Goal: Information Seeking & Learning: Learn about a topic

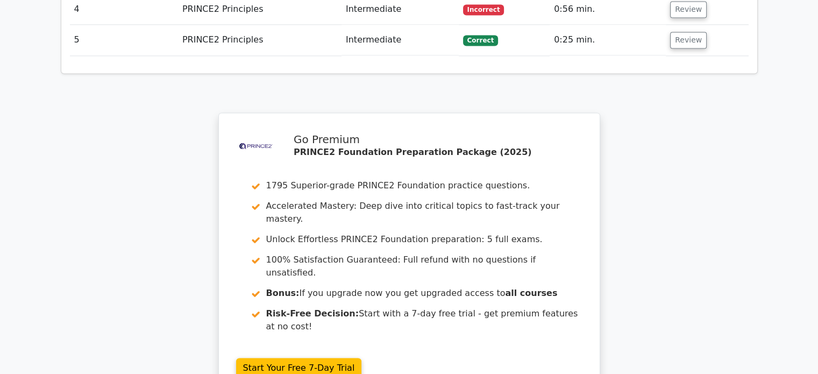
scroll to position [1668, 0]
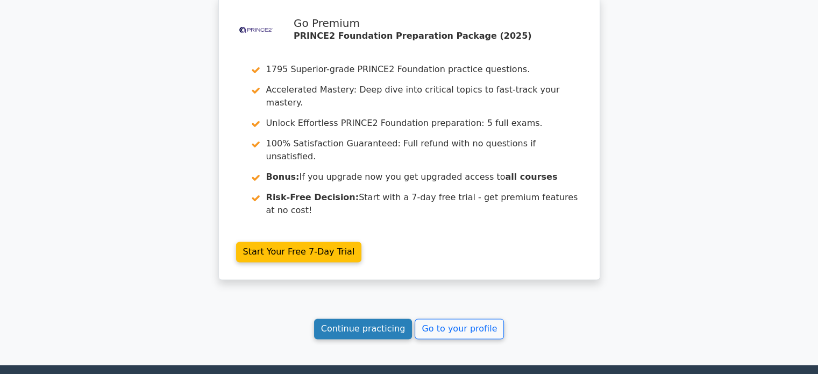
click at [374, 318] on link "Continue practicing" at bounding box center [363, 328] width 98 height 20
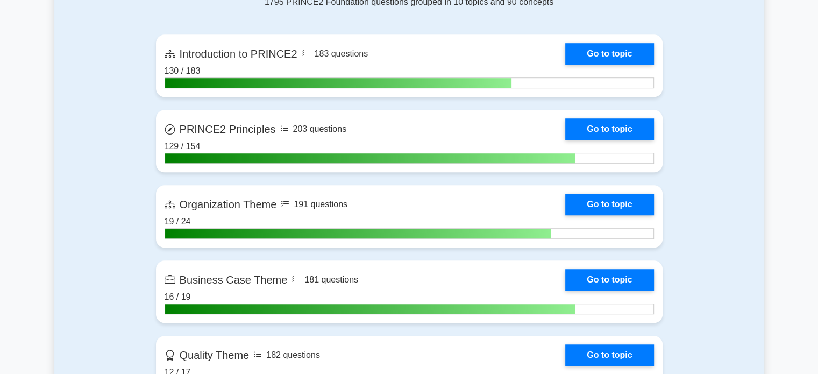
scroll to position [753, 0]
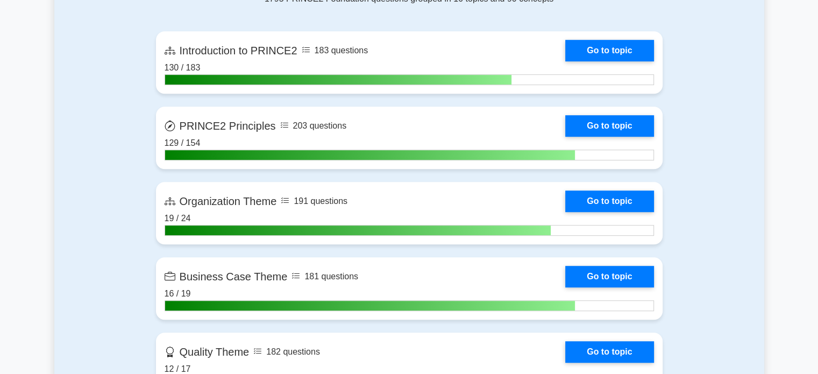
drag, startPoint x: 825, startPoint y: 25, endPoint x: 825, endPoint y: 117, distance: 92.5
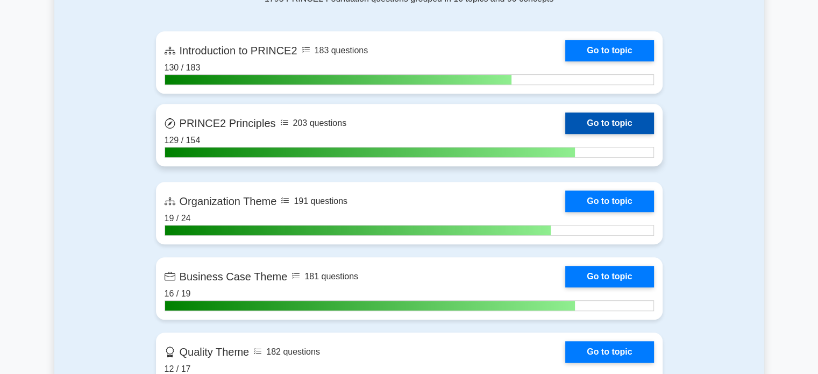
click at [632, 116] on link "Go to topic" at bounding box center [609, 123] width 88 height 22
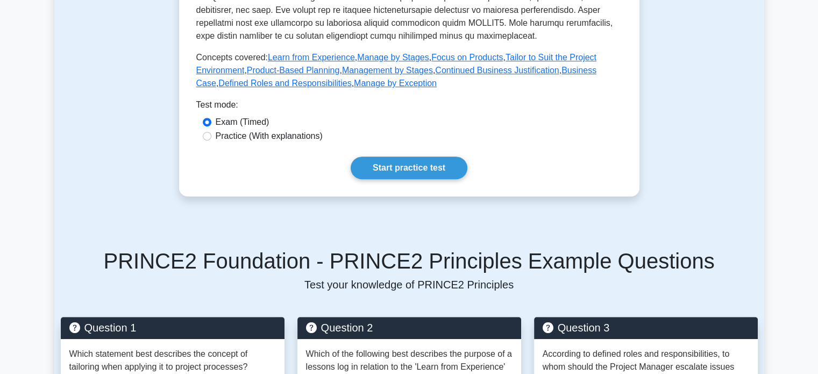
scroll to position [463, 0]
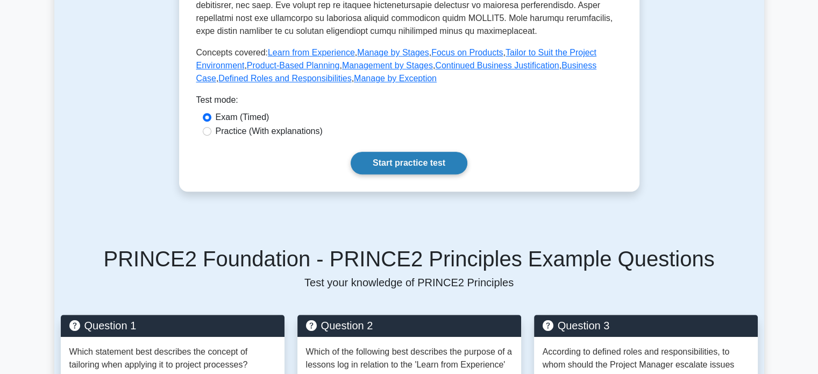
click at [429, 161] on link "Start practice test" at bounding box center [409, 163] width 117 height 23
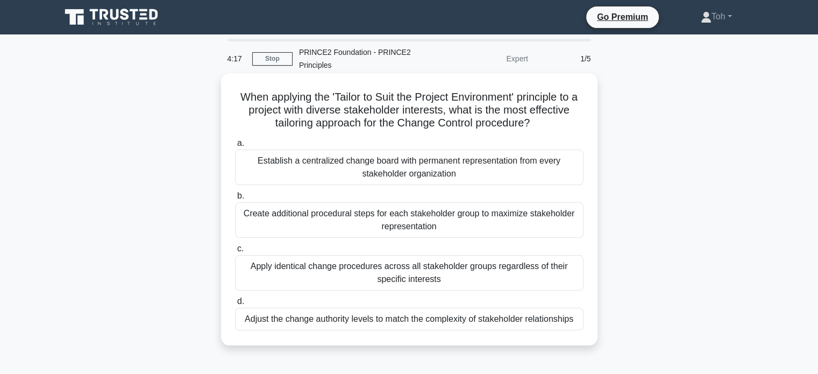
click at [481, 322] on div "Adjust the change authority levels to match the complexity of stakeholder relat…" at bounding box center [409, 319] width 348 height 23
click at [235, 305] on input "d. Adjust the change authority levels to match the complexity of stakeholder re…" at bounding box center [235, 301] width 0 height 7
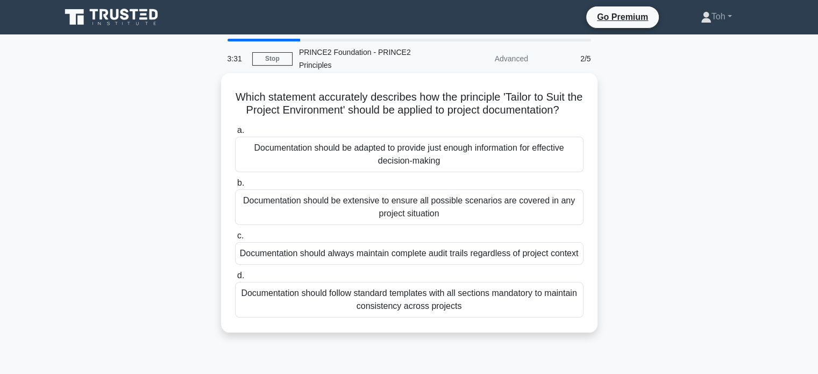
click at [494, 172] on div "Documentation should be adapted to provide just enough information for effectiv…" at bounding box center [409, 154] width 348 height 35
click at [235, 134] on input "a. Documentation should be adapted to provide just enough information for effec…" at bounding box center [235, 130] width 0 height 7
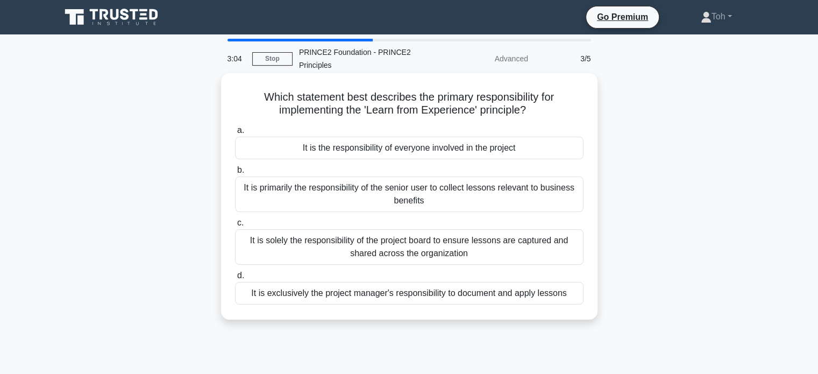
click at [425, 154] on div "It is the responsibility of everyone involved in the project" at bounding box center [409, 148] width 348 height 23
click at [235, 134] on input "a. It is the responsibility of everyone involved in the project" at bounding box center [235, 130] width 0 height 7
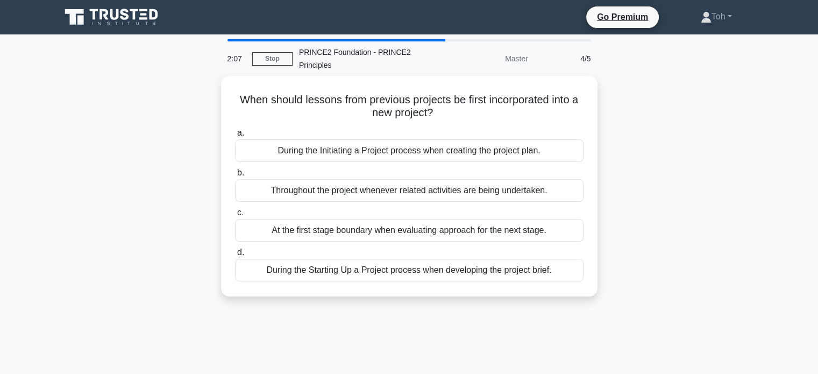
click at [425, 154] on div "During the Initiating a Project process when creating the project plan." at bounding box center [409, 150] width 348 height 23
click at [235, 137] on input "a. During the Initiating a Project process when creating the project plan." at bounding box center [235, 133] width 0 height 7
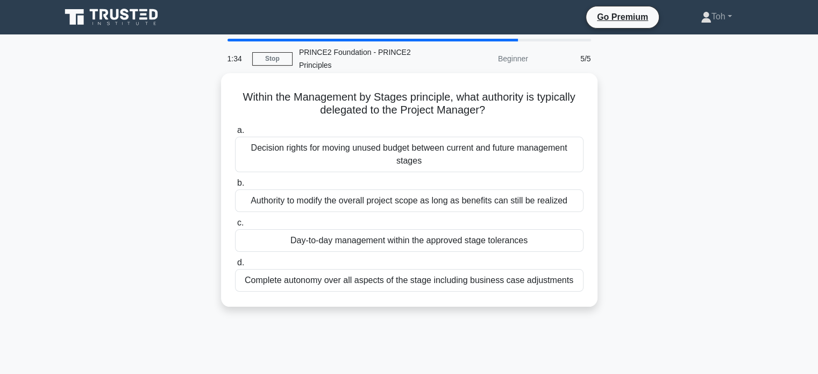
click at [430, 232] on div "Day-to-day management within the approved stage tolerances" at bounding box center [409, 240] width 348 height 23
click at [235, 226] on input "c. Day-to-day management within the approved stage tolerances" at bounding box center [235, 222] width 0 height 7
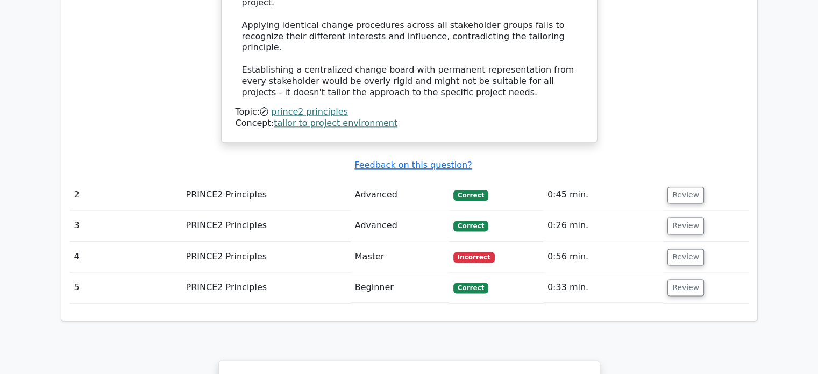
scroll to position [1328, 0]
click at [682, 248] on button "Review" at bounding box center [685, 256] width 37 height 17
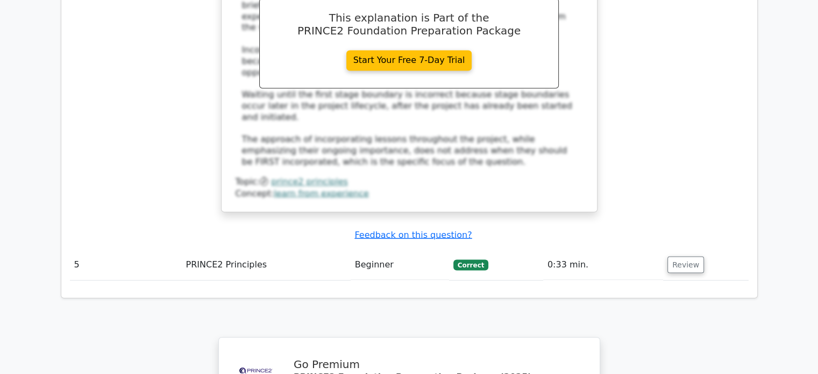
scroll to position [2173, 0]
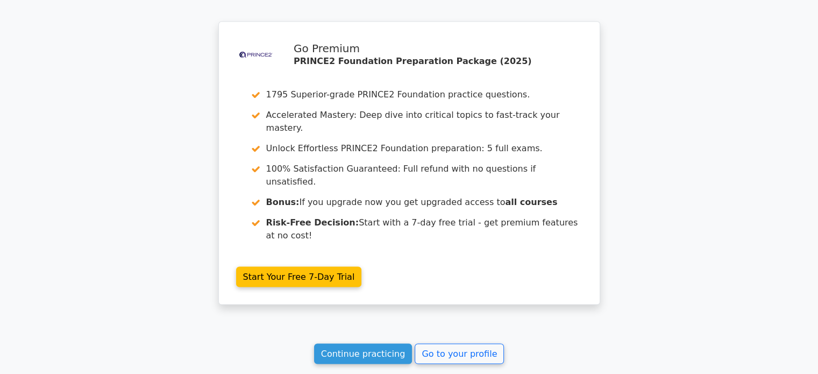
click at [383, 344] on link "Continue practicing" at bounding box center [363, 354] width 98 height 20
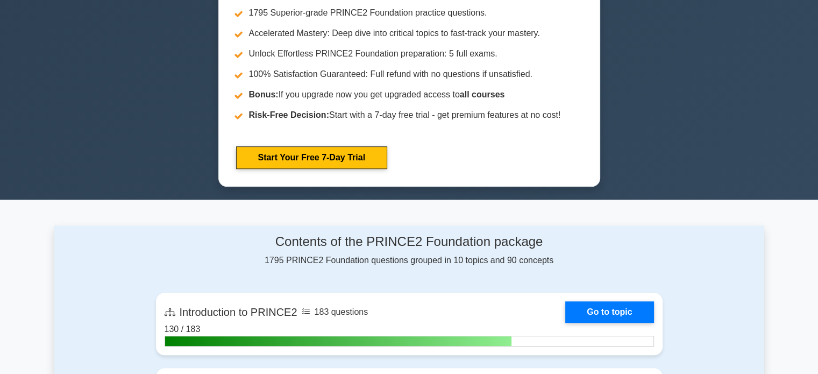
scroll to position [714, 0]
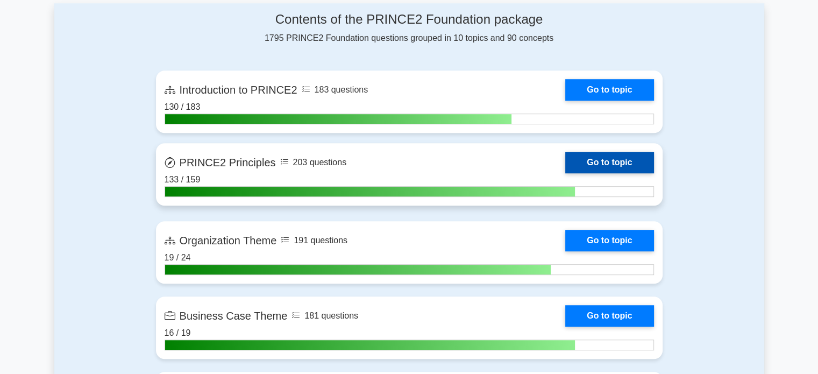
click at [609, 162] on link "Go to topic" at bounding box center [609, 163] width 88 height 22
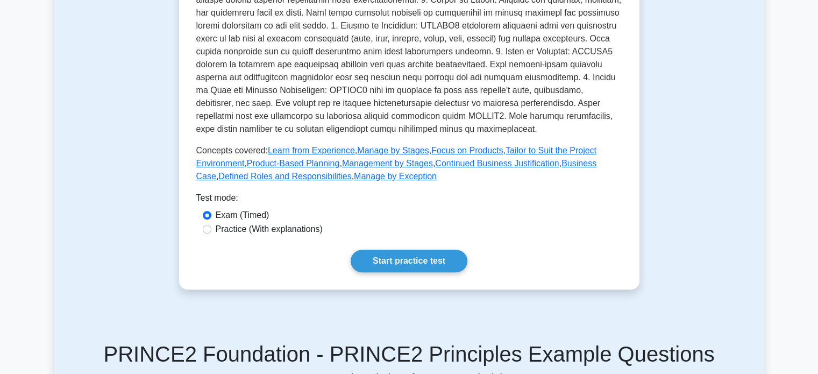
scroll to position [584, 0]
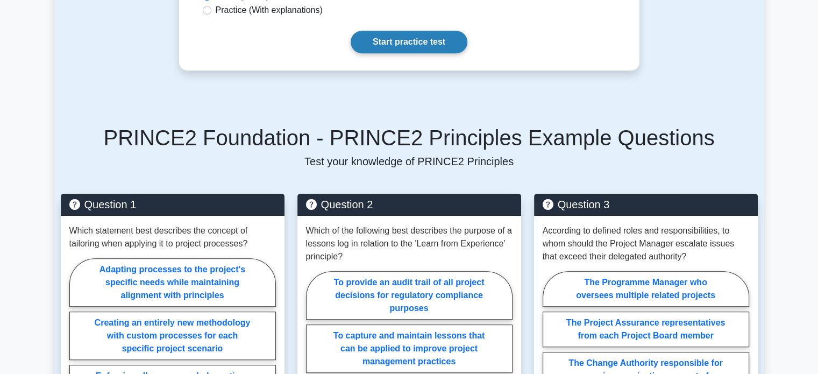
click at [434, 47] on link "Start practice test" at bounding box center [409, 42] width 117 height 23
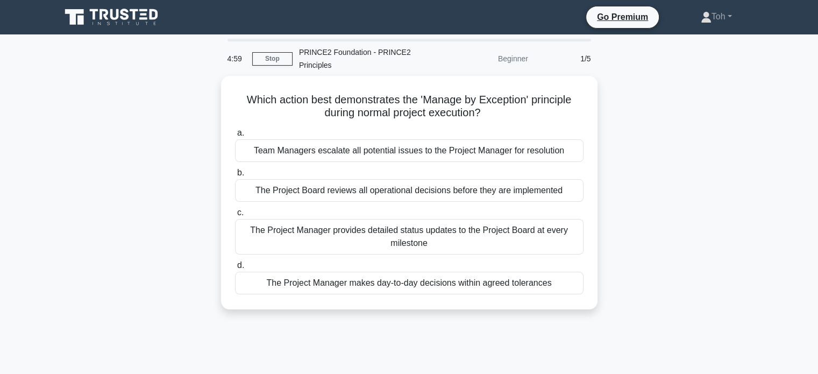
scroll to position [2, 0]
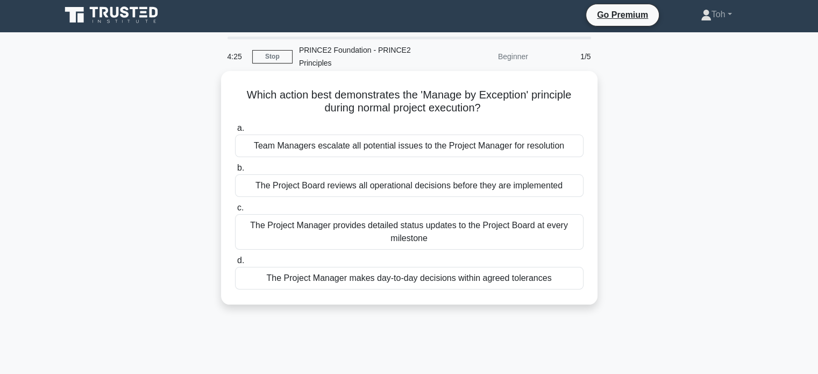
click at [537, 281] on div "The Project Manager makes day-to-day decisions within agreed tolerances" at bounding box center [409, 278] width 348 height 23
click at [235, 264] on input "d. The Project Manager makes day-to-day decisions within agreed tolerances" at bounding box center [235, 260] width 0 height 7
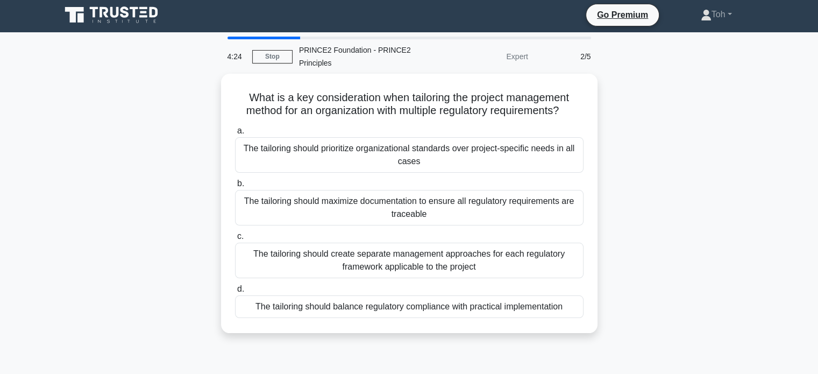
scroll to position [0, 0]
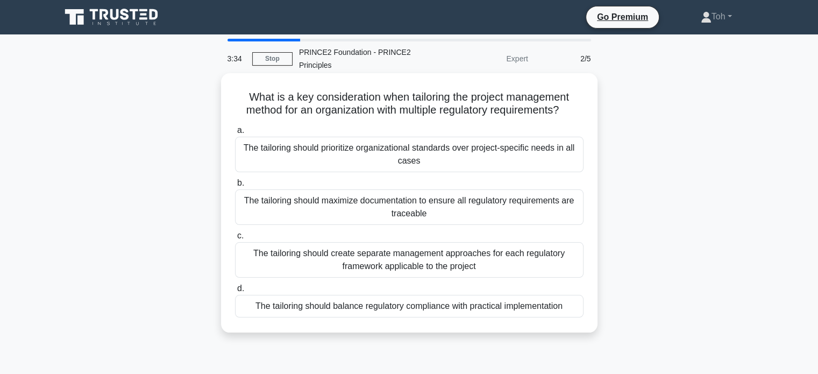
click at [524, 309] on div "The tailoring should balance regulatory compliance with practical implementation" at bounding box center [409, 306] width 348 height 23
click at [235, 292] on input "d. The tailoring should balance regulatory compliance with practical implementa…" at bounding box center [235, 288] width 0 height 7
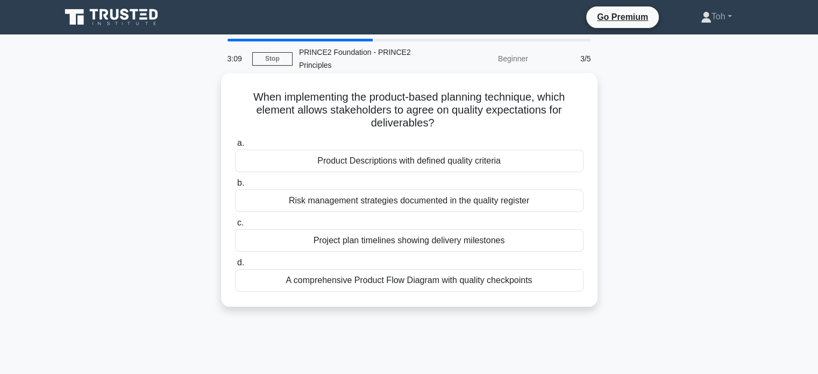
click at [548, 162] on div "Product Descriptions with defined quality criteria" at bounding box center [409, 160] width 348 height 23
click at [235, 147] on input "a. Product Descriptions with defined quality criteria" at bounding box center [235, 143] width 0 height 7
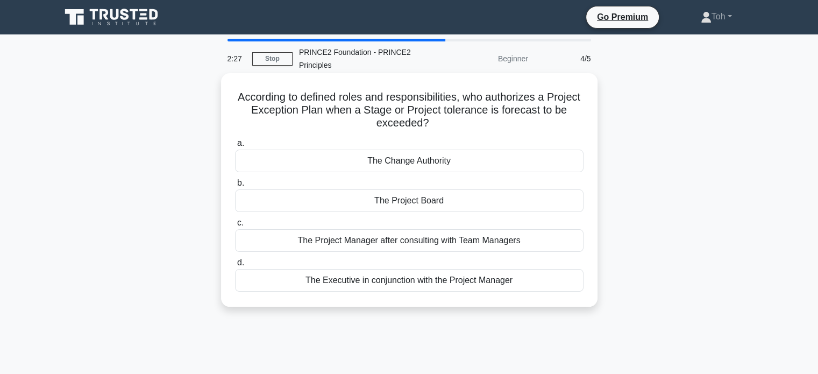
click at [489, 205] on div "The Project Board" at bounding box center [409, 200] width 348 height 23
click at [235, 187] on input "b. The Project Board" at bounding box center [235, 183] width 0 height 7
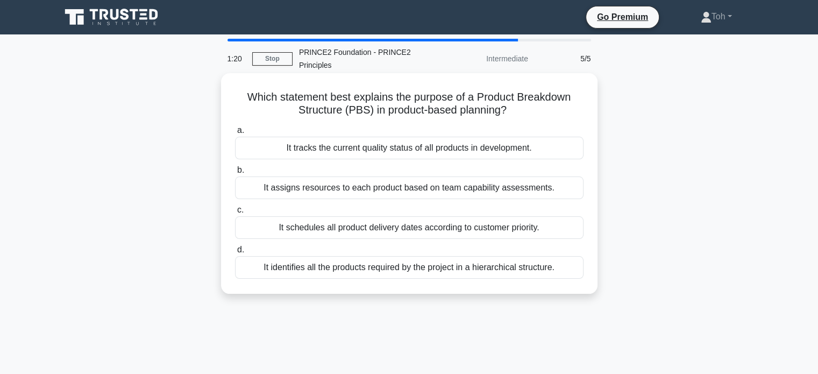
click at [508, 144] on div "It tracks the current quality status of all products in development." at bounding box center [409, 148] width 348 height 23
click at [235, 134] on input "a. It tracks the current quality status of all products in development." at bounding box center [235, 130] width 0 height 7
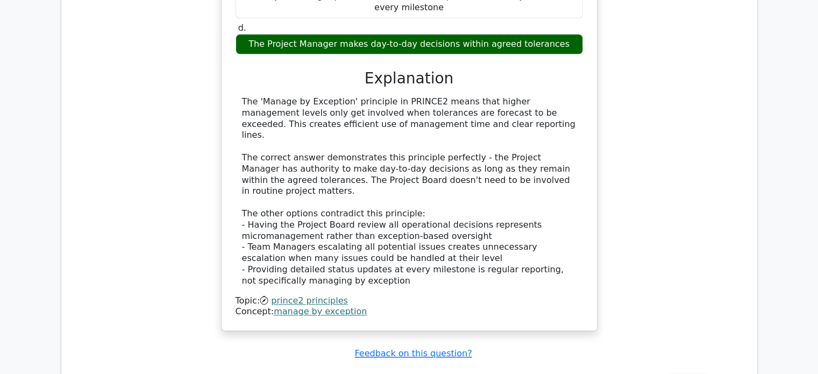
scroll to position [1242, 0]
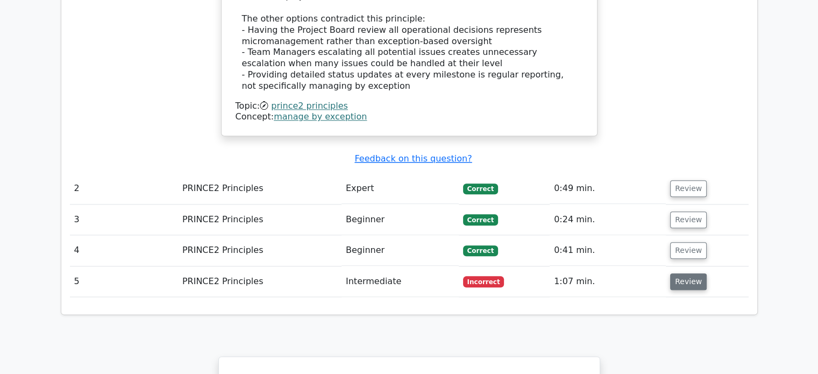
click at [686, 273] on button "Review" at bounding box center [688, 281] width 37 height 17
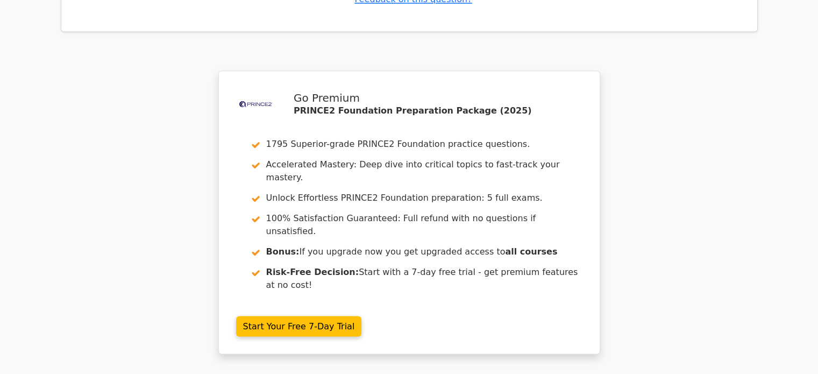
scroll to position [2037, 0]
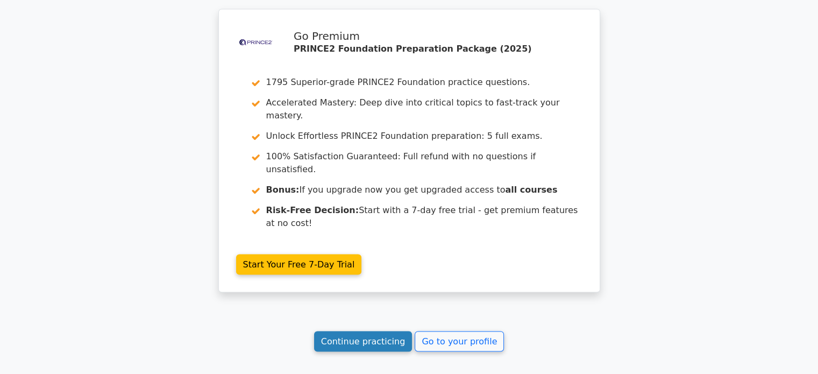
click at [396, 331] on link "Continue practicing" at bounding box center [363, 341] width 98 height 20
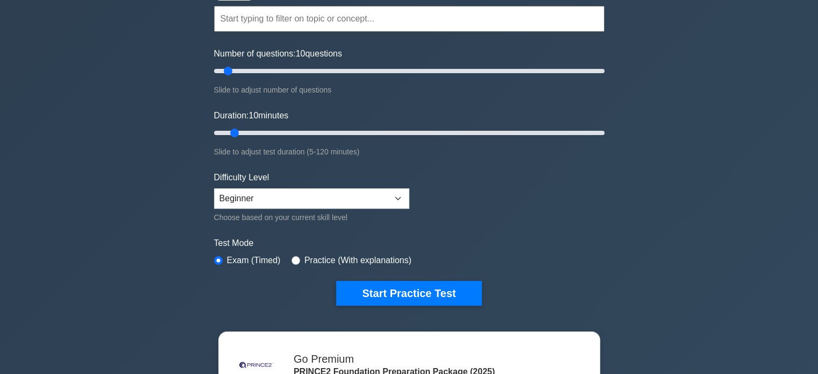
scroll to position [151, 0]
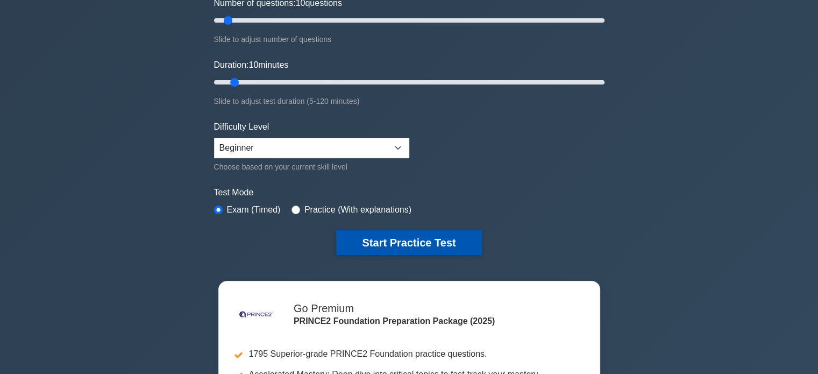
click at [413, 242] on button "Start Practice Test" at bounding box center [408, 242] width 145 height 25
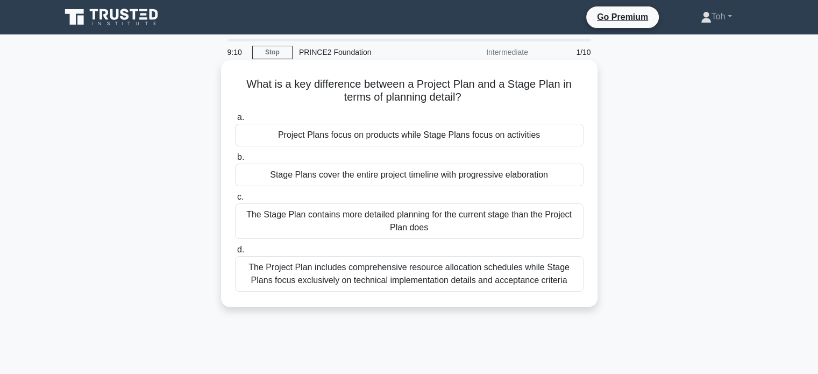
click at [415, 227] on div "The Stage Plan contains more detailed planning for the current stage than the P…" at bounding box center [409, 220] width 348 height 35
click at [235, 201] on input "c. The Stage Plan contains more detailed planning for the current stage than th…" at bounding box center [235, 197] width 0 height 7
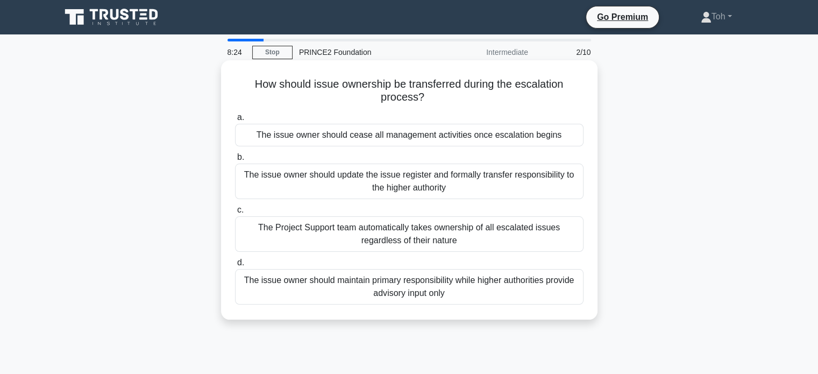
click at [432, 190] on div "The issue owner should update the issue register and formally transfer responsi…" at bounding box center [409, 180] width 348 height 35
click at [235, 161] on input "b. The issue owner should update the issue register and formally transfer respo…" at bounding box center [235, 157] width 0 height 7
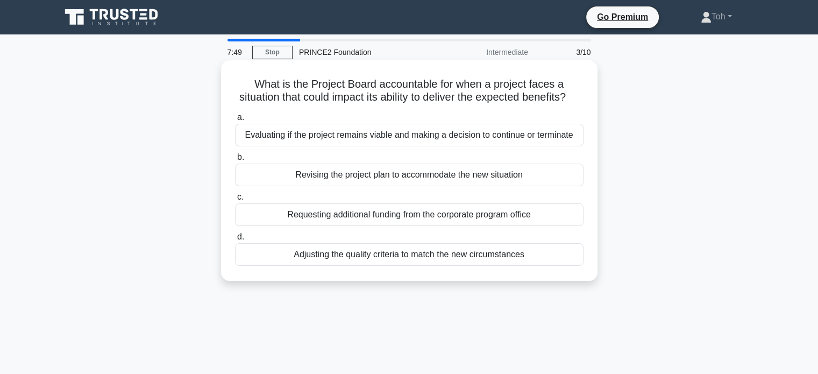
click at [527, 146] on div "Evaluating if the project remains viable and making a decision to continue or t…" at bounding box center [409, 135] width 348 height 23
click at [235, 121] on input "a. Evaluating if the project remains viable and making a decision to continue o…" at bounding box center [235, 117] width 0 height 7
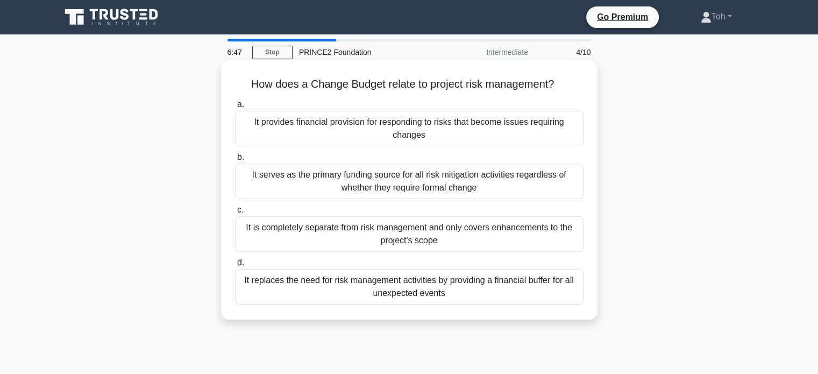
click at [523, 134] on div "It provides financial provision for responding to risks that become issues requ…" at bounding box center [409, 128] width 348 height 35
click at [235, 108] on input "a. It provides financial provision for responding to risks that become issues r…" at bounding box center [235, 104] width 0 height 7
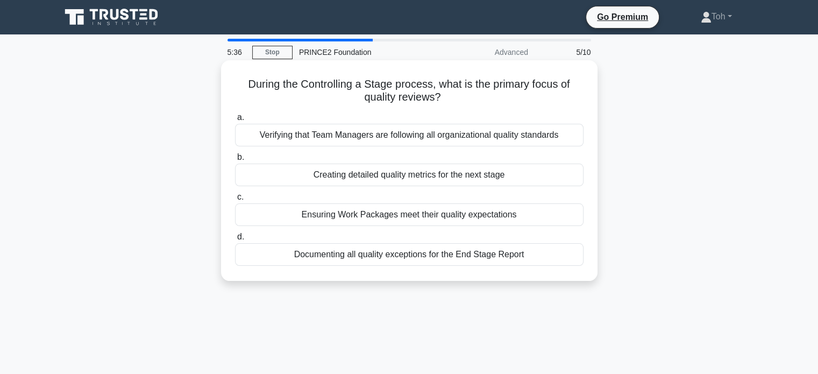
click at [529, 255] on div "Documenting all quality exceptions for the End Stage Report" at bounding box center [409, 254] width 348 height 23
click at [235, 240] on input "d. Documenting all quality exceptions for the End Stage Report" at bounding box center [235, 236] width 0 height 7
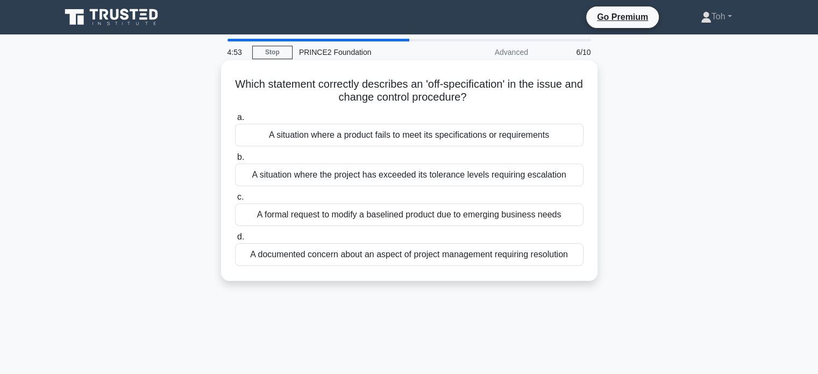
click at [512, 134] on div "A situation where a product fails to meet its specifications or requirements" at bounding box center [409, 135] width 348 height 23
click at [235, 121] on input "a. A situation where a product fails to meet its specifications or requirements" at bounding box center [235, 117] width 0 height 7
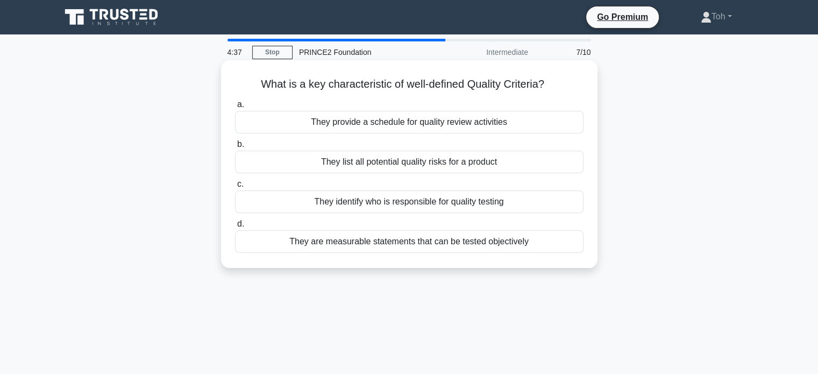
click at [512, 245] on div "They are measurable statements that can be tested objectively" at bounding box center [409, 241] width 348 height 23
click at [235, 227] on input "d. They are measurable statements that can be tested objectively" at bounding box center [235, 223] width 0 height 7
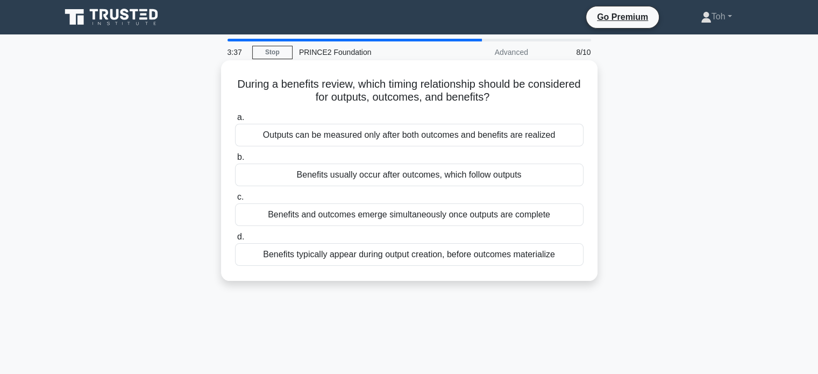
click at [430, 172] on div "Benefits usually occur after outcomes, which follow outputs" at bounding box center [409, 174] width 348 height 23
click at [235, 161] on input "b. Benefits usually occur after outcomes, which follow outputs" at bounding box center [235, 157] width 0 height 7
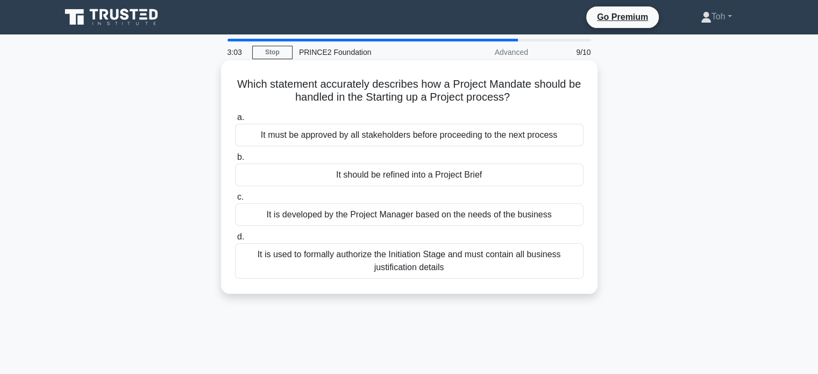
click at [397, 254] on div "It is used to formally authorize the Initiation Stage and must contain all busi…" at bounding box center [409, 260] width 348 height 35
click at [235, 240] on input "d. It is used to formally authorize the Initiation Stage and must contain all b…" at bounding box center [235, 236] width 0 height 7
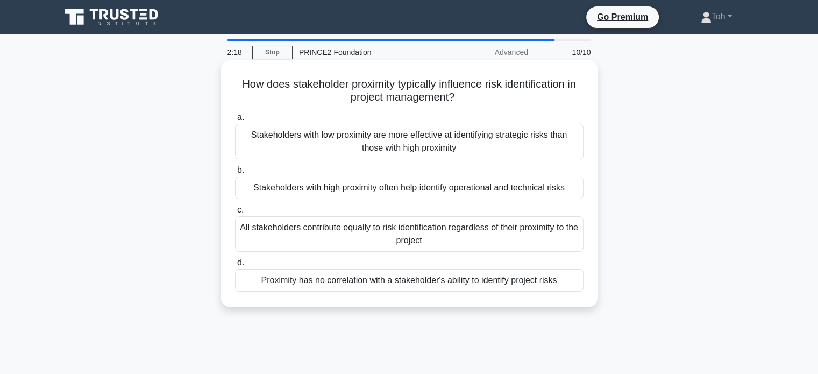
click at [370, 152] on div "Stakeholders with low proximity are more effective at identifying strategic ris…" at bounding box center [409, 141] width 348 height 35
click at [235, 121] on input "a. Stakeholders with low proximity are more effective at identifying strategic …" at bounding box center [235, 117] width 0 height 7
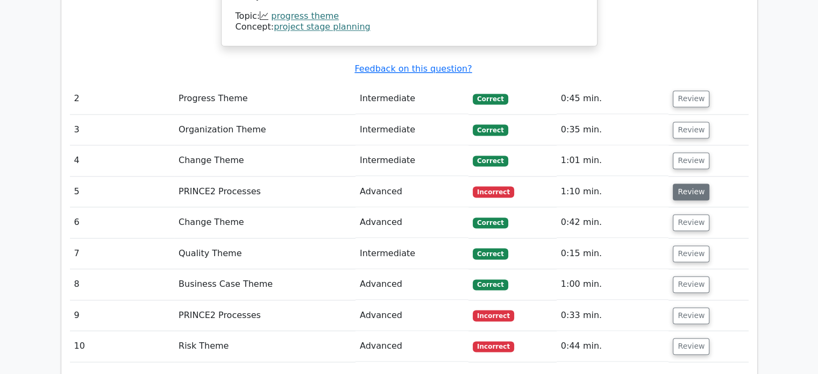
click at [687, 183] on button "Review" at bounding box center [691, 191] width 37 height 17
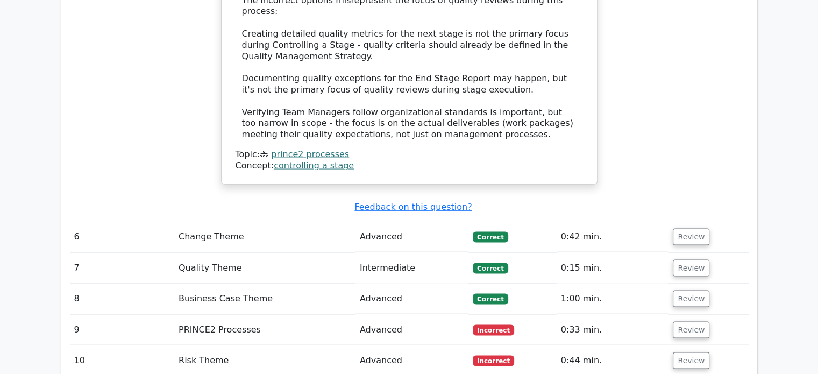
scroll to position [2055, 0]
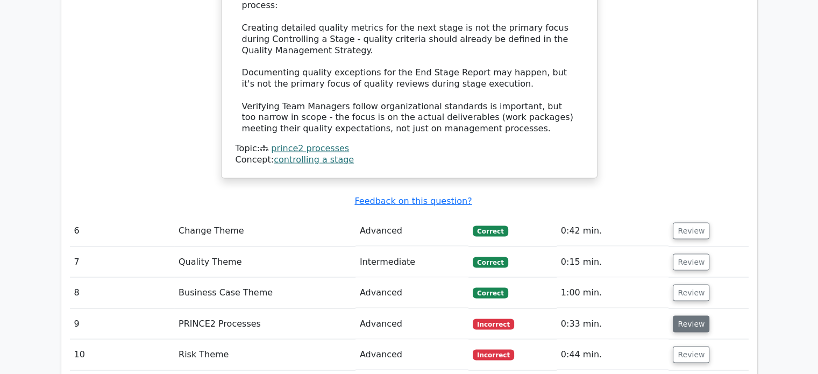
click at [693, 316] on button "Review" at bounding box center [691, 324] width 37 height 17
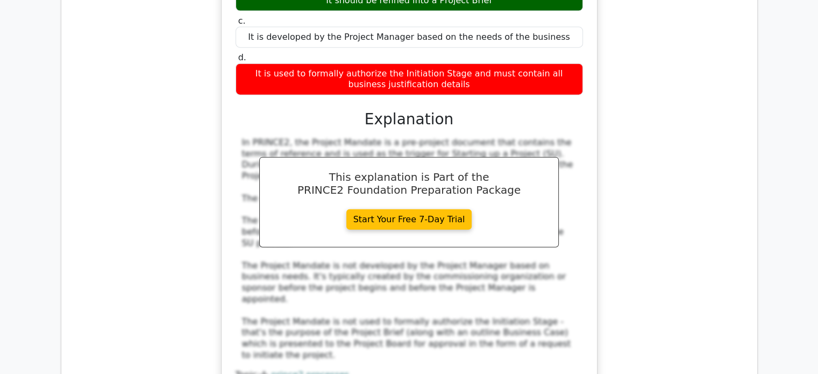
scroll to position [2525, 0]
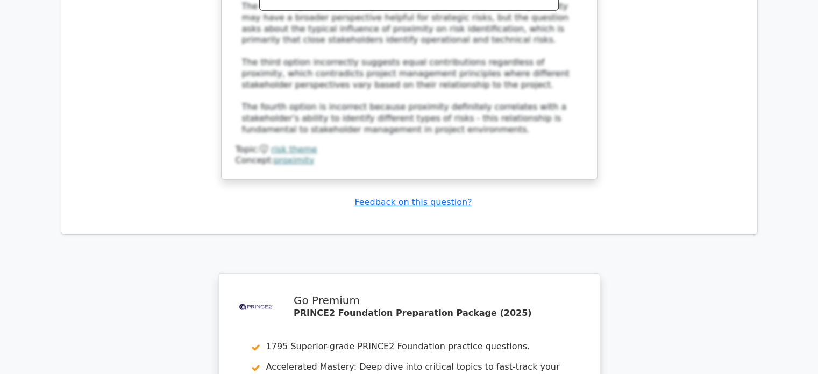
scroll to position [3394, 0]
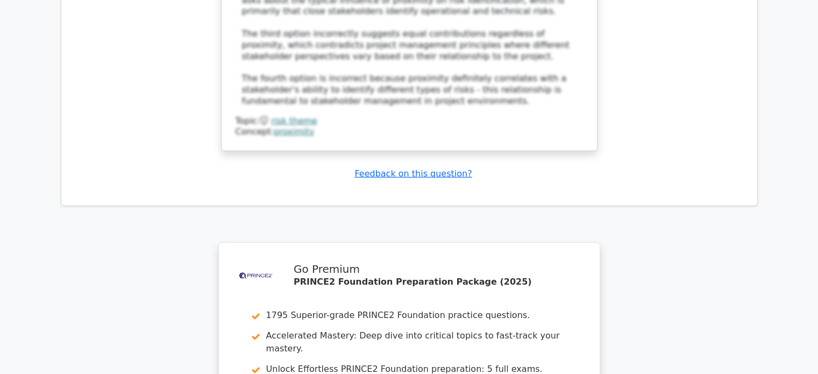
drag, startPoint x: 579, startPoint y: 288, endPoint x: 564, endPoint y: 284, distance: 15.0
type textarea "Go to your profile"
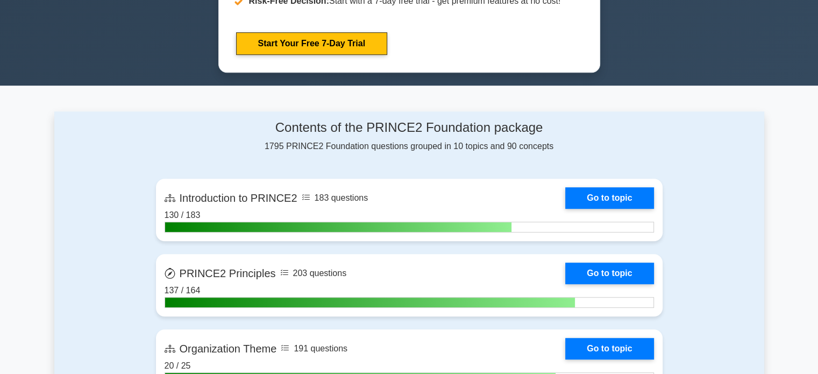
scroll to position [845, 0]
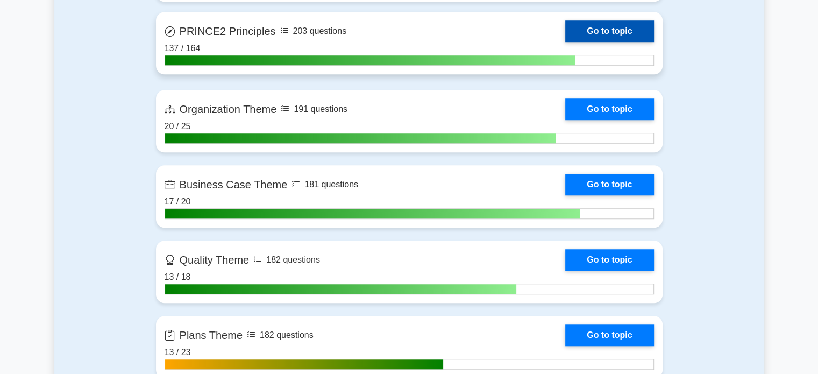
click at [634, 33] on link "Go to topic" at bounding box center [609, 31] width 88 height 22
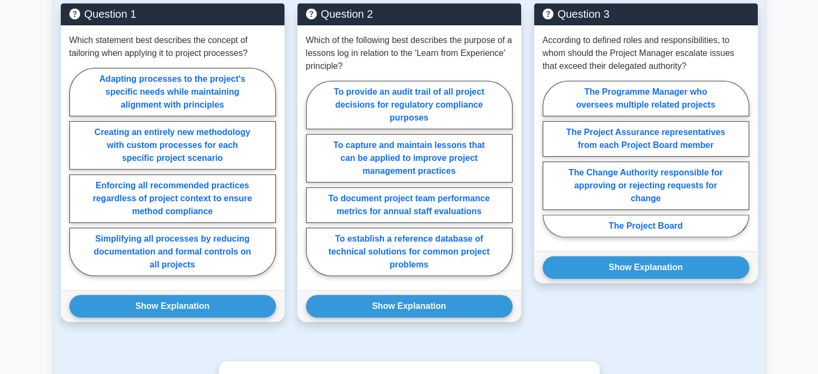
scroll to position [471, 0]
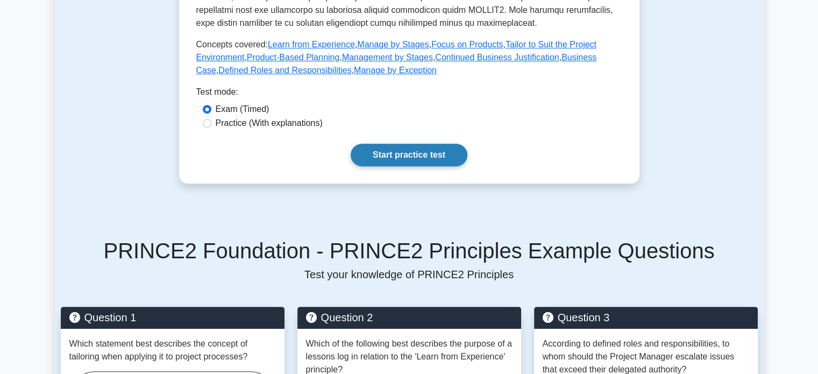
click at [422, 145] on link "Start practice test" at bounding box center [409, 155] width 117 height 23
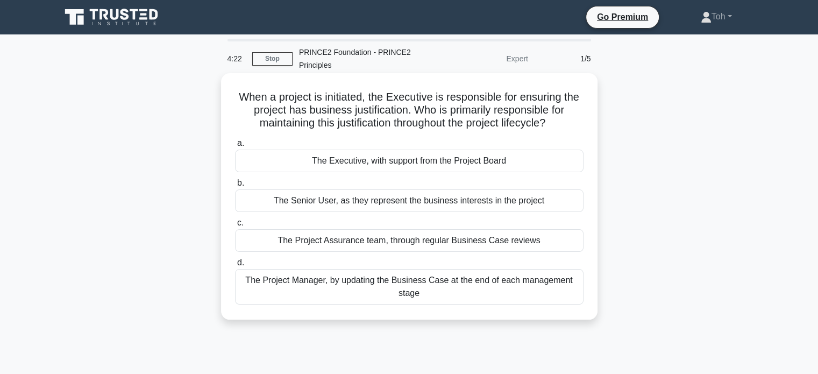
click at [386, 308] on div "When a project is initiated, the Executive is responsible for ensuring the proj…" at bounding box center [409, 196] width 368 height 238
type textarea "h"
click at [384, 278] on div "The Project Manager, by updating the Business Case at the end of each managemen…" at bounding box center [409, 286] width 348 height 35
click at [235, 266] on input "d. The Project Manager, by updating the Business Case at the end of each manage…" at bounding box center [235, 262] width 0 height 7
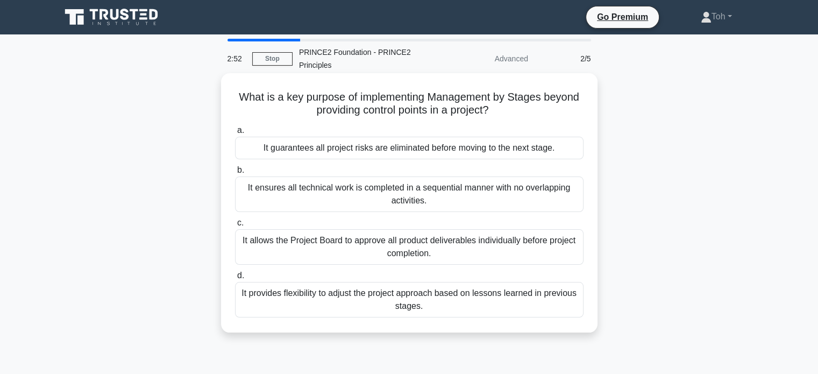
click at [379, 301] on div "It provides flexibility to adjust the project approach based on lessons learned…" at bounding box center [409, 299] width 348 height 35
click at [235, 279] on input "d. It provides flexibility to adjust the project approach based on lessons lear…" at bounding box center [235, 275] width 0 height 7
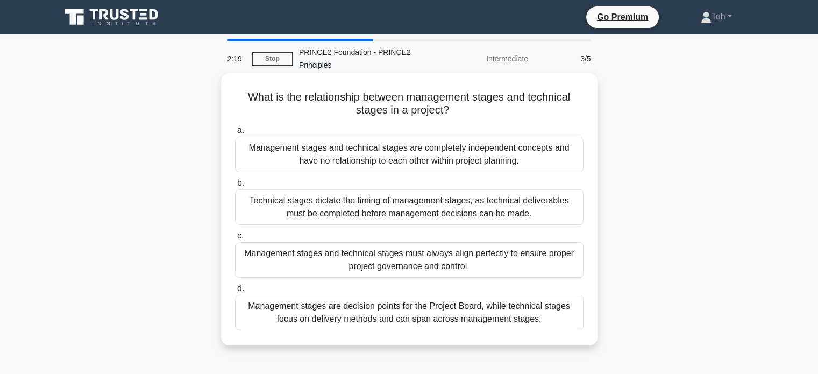
click at [385, 307] on div "Management stages are decision points for the Project Board, while technical st…" at bounding box center [409, 312] width 348 height 35
click at [235, 292] on input "d. Management stages are decision points for the Project Board, while technical…" at bounding box center [235, 288] width 0 height 7
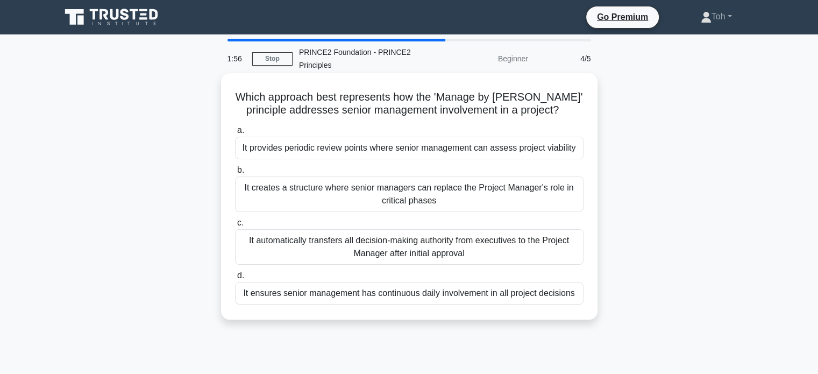
click at [375, 153] on div "It provides periodic review points where senior management can assess project v…" at bounding box center [409, 148] width 348 height 23
click at [235, 134] on input "a. It provides periodic review points where senior management can assess projec…" at bounding box center [235, 130] width 0 height 7
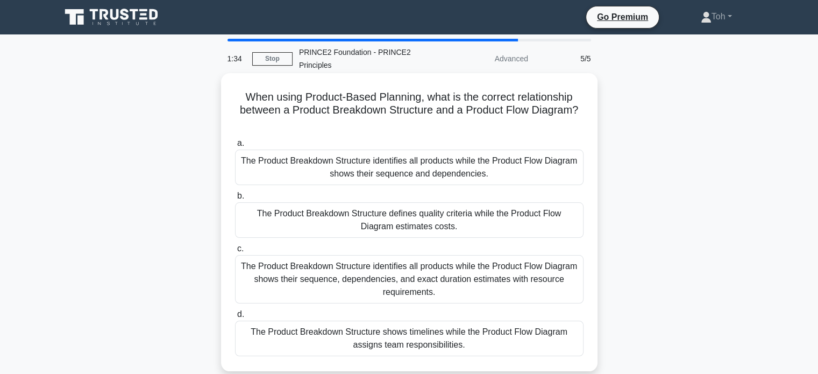
click at [373, 157] on div "The Product Breakdown Structure identifies all products while the Product Flow …" at bounding box center [409, 166] width 348 height 35
click at [235, 147] on input "a. The Product Breakdown Structure identifies all products while the Product Fl…" at bounding box center [235, 143] width 0 height 7
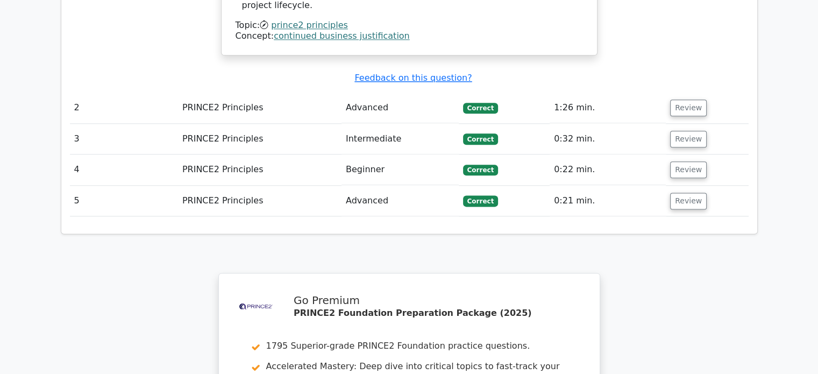
scroll to position [1596, 0]
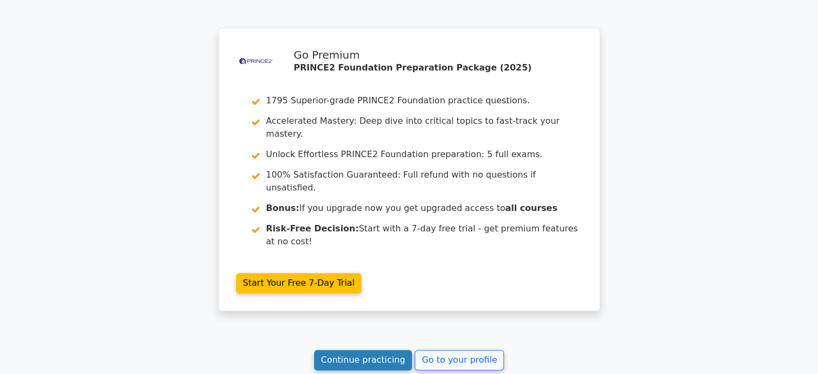
click at [369, 349] on link "Continue practicing" at bounding box center [363, 359] width 98 height 20
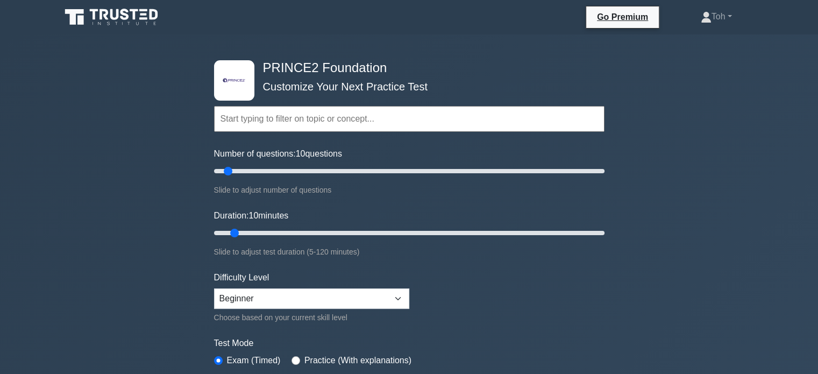
click at [777, 62] on div ".st0{fill-rule:evenodd;clip-rule:evenodd;fill:#000041;} .st1{fill-rule:evenodd;…" at bounding box center [409, 362] width 818 height 657
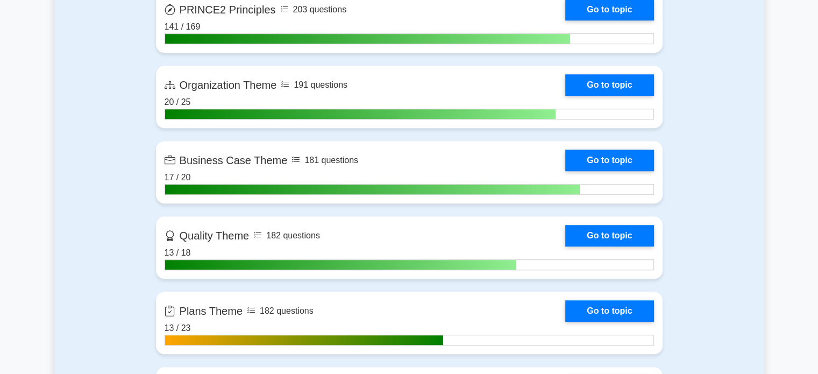
scroll to position [819, 0]
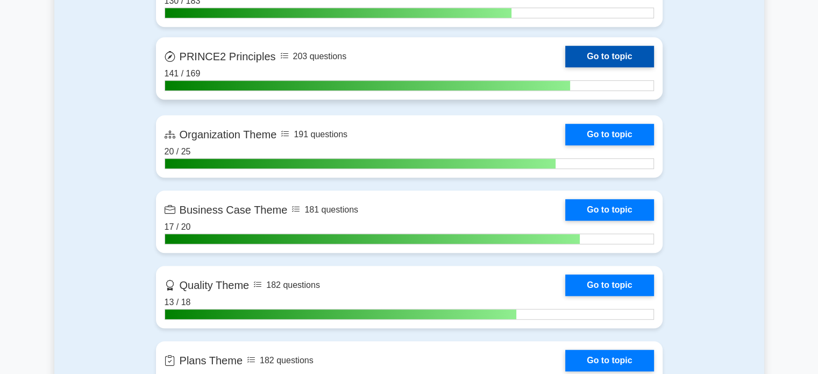
click at [594, 55] on link "Go to topic" at bounding box center [609, 57] width 88 height 22
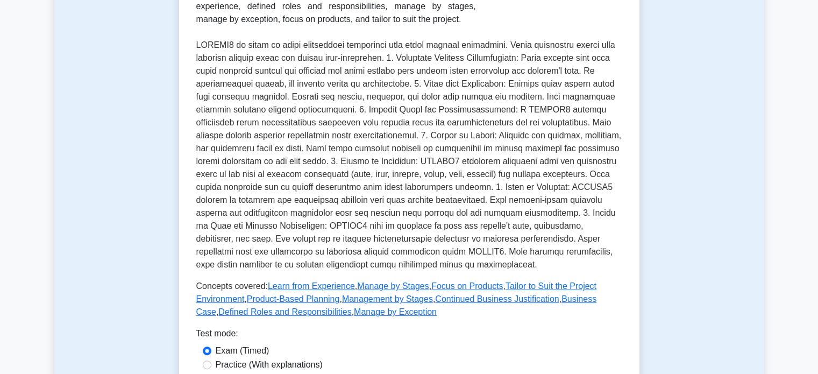
scroll to position [477, 0]
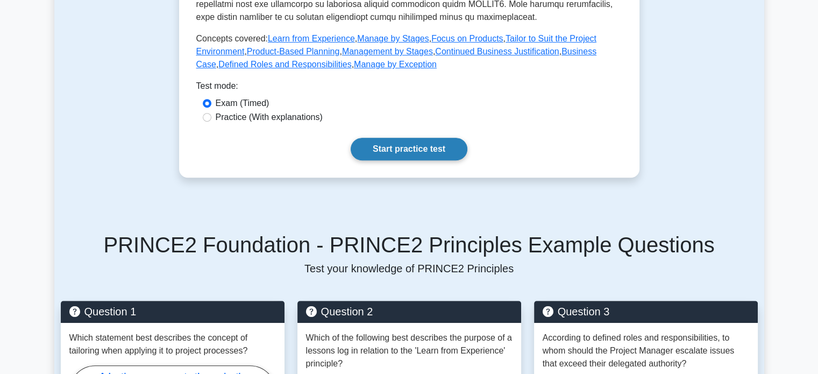
click at [450, 140] on link "Start practice test" at bounding box center [409, 149] width 117 height 23
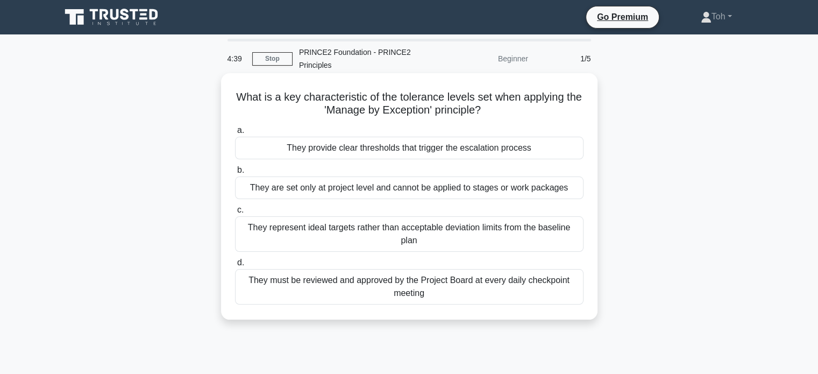
click at [494, 153] on div "They provide clear thresholds that trigger the escalation process" at bounding box center [409, 148] width 348 height 23
click at [235, 134] on input "a. They provide clear thresholds that trigger the escalation process" at bounding box center [235, 130] width 0 height 7
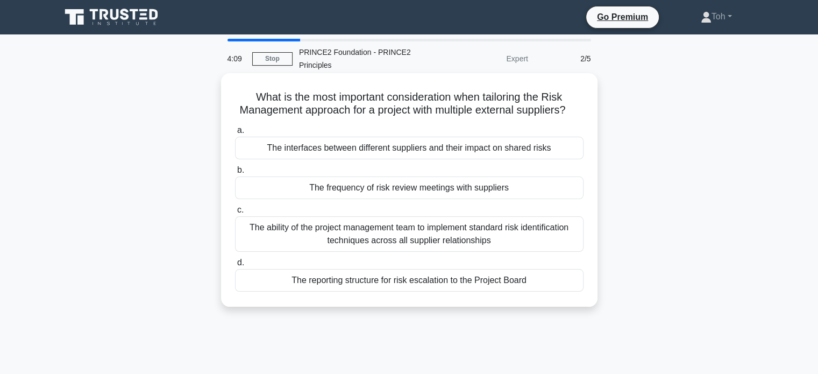
click at [499, 159] on div "The interfaces between different suppliers and their impact on shared risks" at bounding box center [409, 148] width 348 height 23
click at [235, 134] on input "a. The interfaces between different suppliers and their impact on shared risks" at bounding box center [235, 130] width 0 height 7
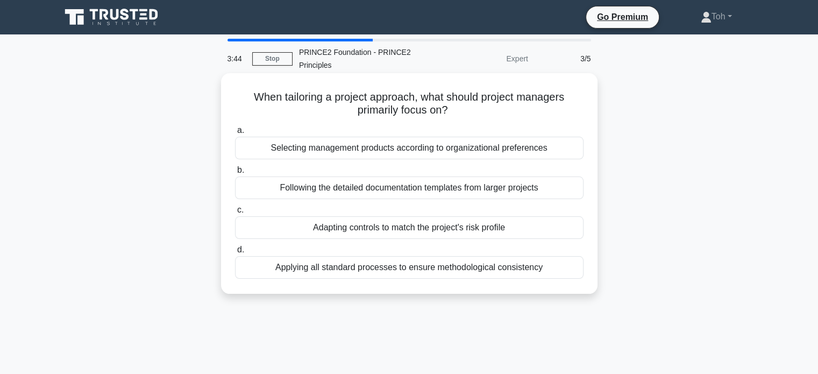
click at [501, 227] on div "Adapting controls to match the project's risk profile" at bounding box center [409, 227] width 348 height 23
click at [235, 213] on input "c. Adapting controls to match the project's risk profile" at bounding box center [235, 209] width 0 height 7
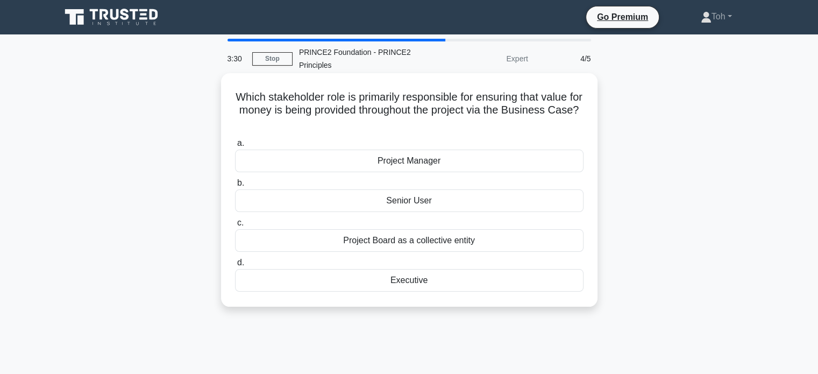
click at [475, 290] on div "Executive" at bounding box center [409, 280] width 348 height 23
click at [235, 266] on input "d. Executive" at bounding box center [235, 262] width 0 height 7
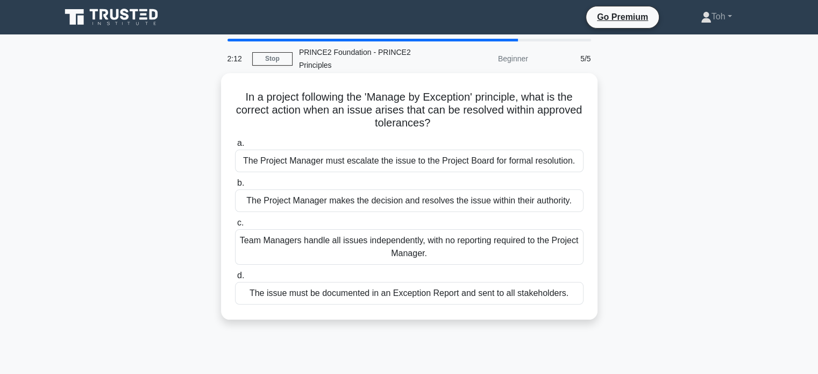
click at [538, 196] on div "The Project Manager makes the decision and resolves the issue within their auth…" at bounding box center [409, 200] width 348 height 23
click at [235, 187] on input "b. The Project Manager makes the decision and resolves the issue within their a…" at bounding box center [235, 183] width 0 height 7
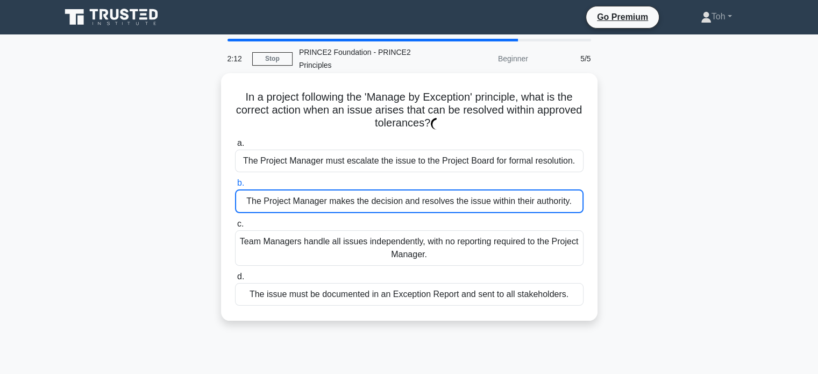
type textarea "authority"
click at [538, 196] on div "The Project Manager makes the decision and resolves the issue within their auth…" at bounding box center [409, 201] width 348 height 24
click at [235, 187] on input "b. The Project Manager makes the decision and resolves the issue within their a…" at bounding box center [235, 183] width 0 height 7
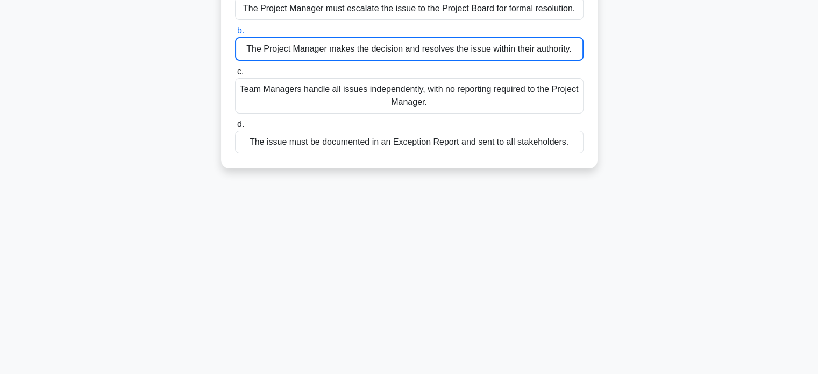
scroll to position [206, 0]
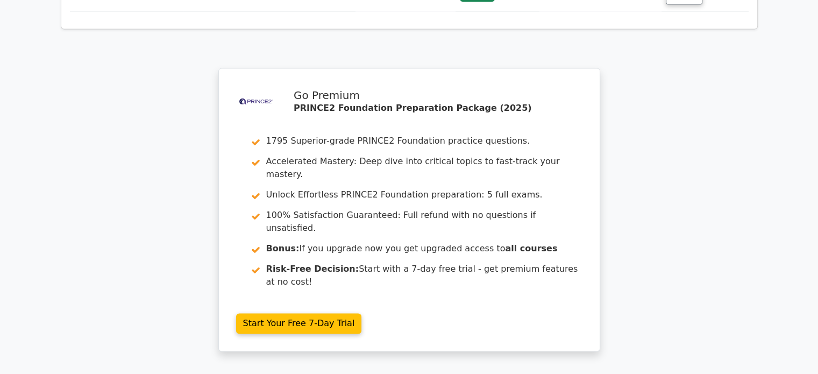
scroll to position [1668, 0]
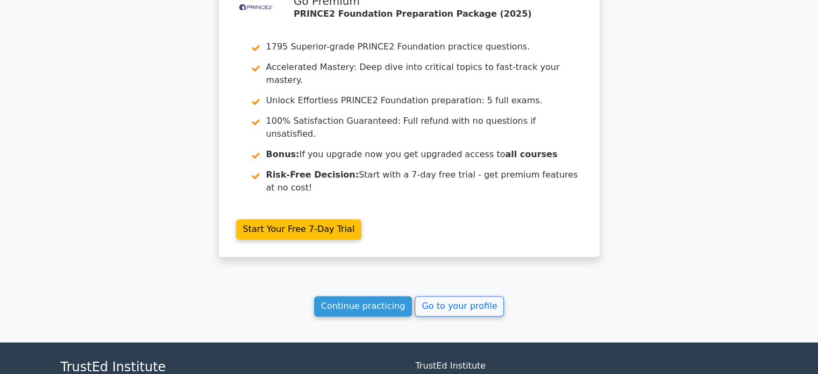
drag, startPoint x: 825, startPoint y: 30, endPoint x: 820, endPoint y: 325, distance: 294.7
click at [375, 296] on link "Continue practicing" at bounding box center [363, 306] width 98 height 20
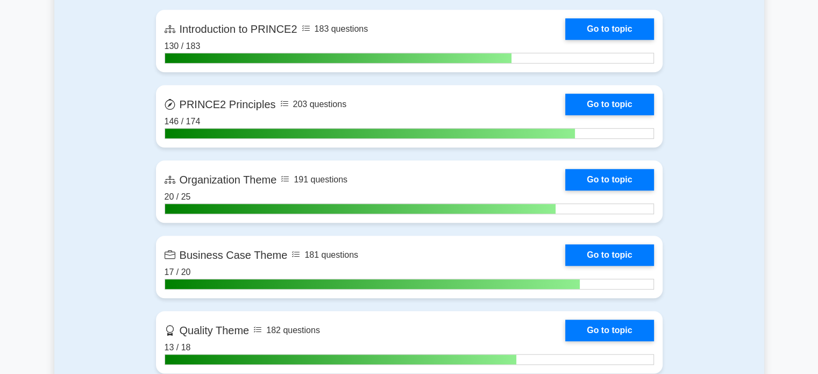
scroll to position [690, 0]
